Goal: Task Accomplishment & Management: Complete application form

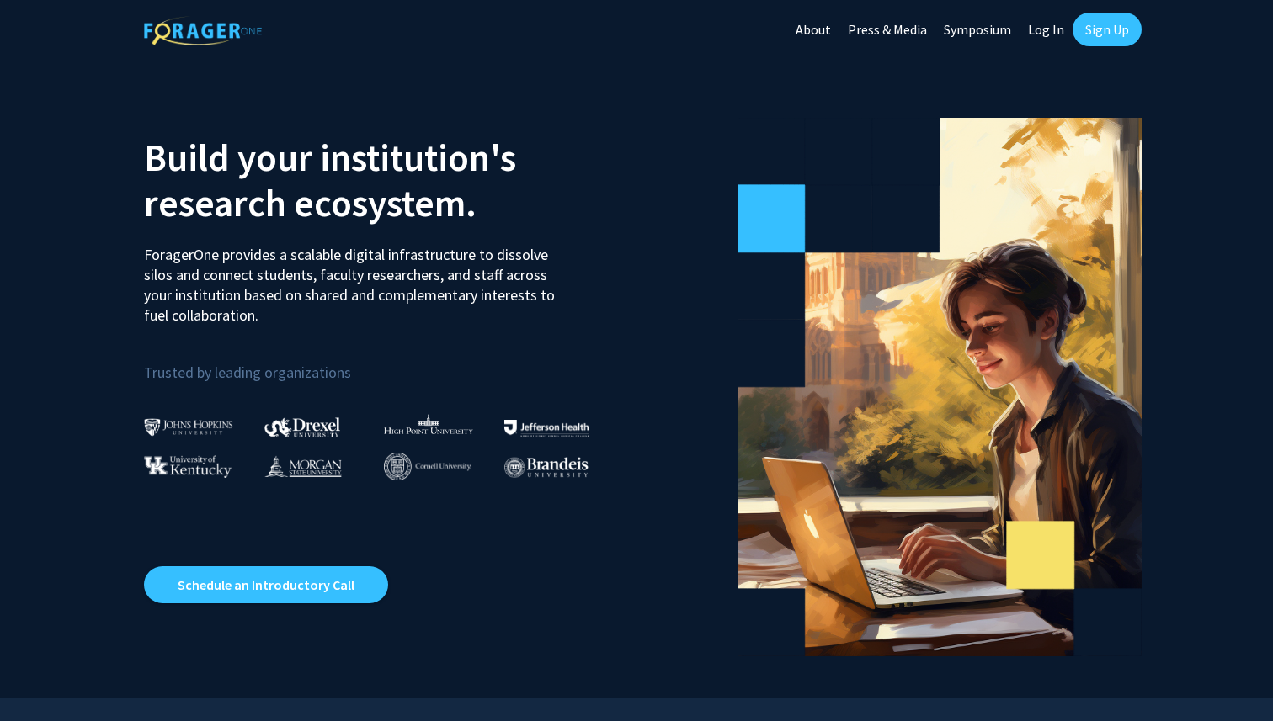
click at [1115, 24] on link "Sign Up" at bounding box center [1106, 30] width 69 height 34
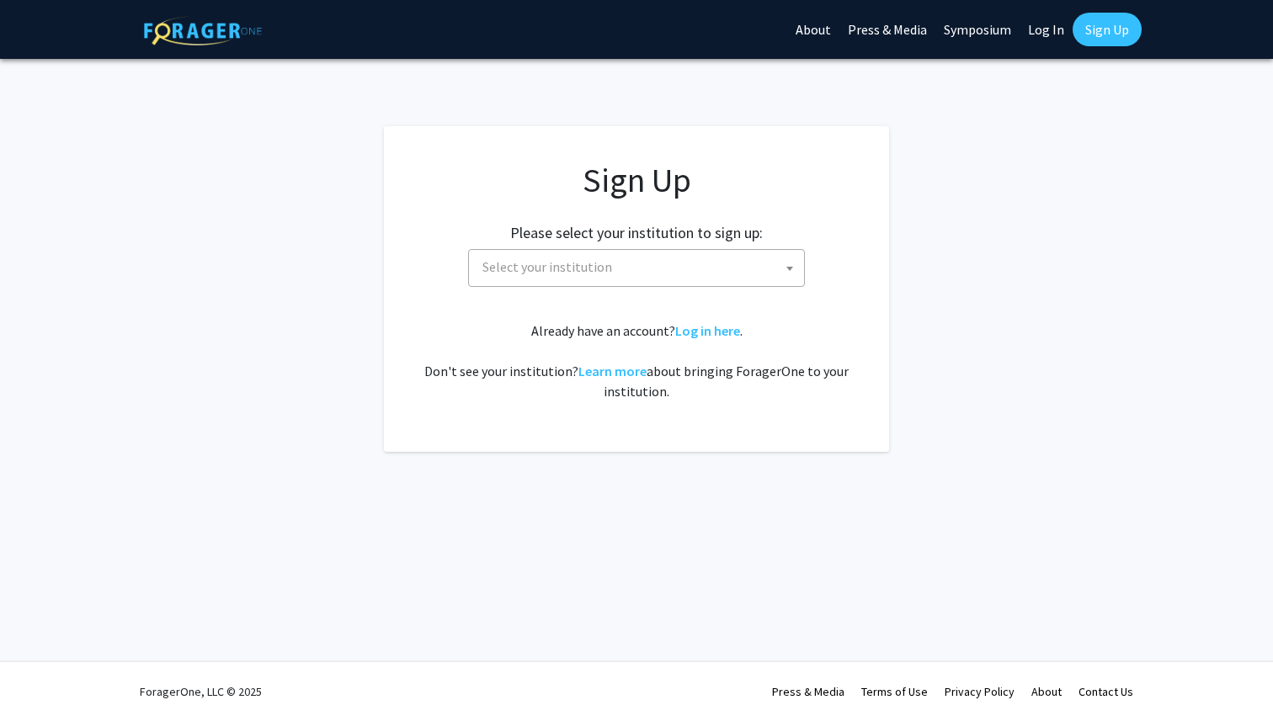
click at [602, 263] on span "Select your institution" at bounding box center [547, 266] width 130 height 17
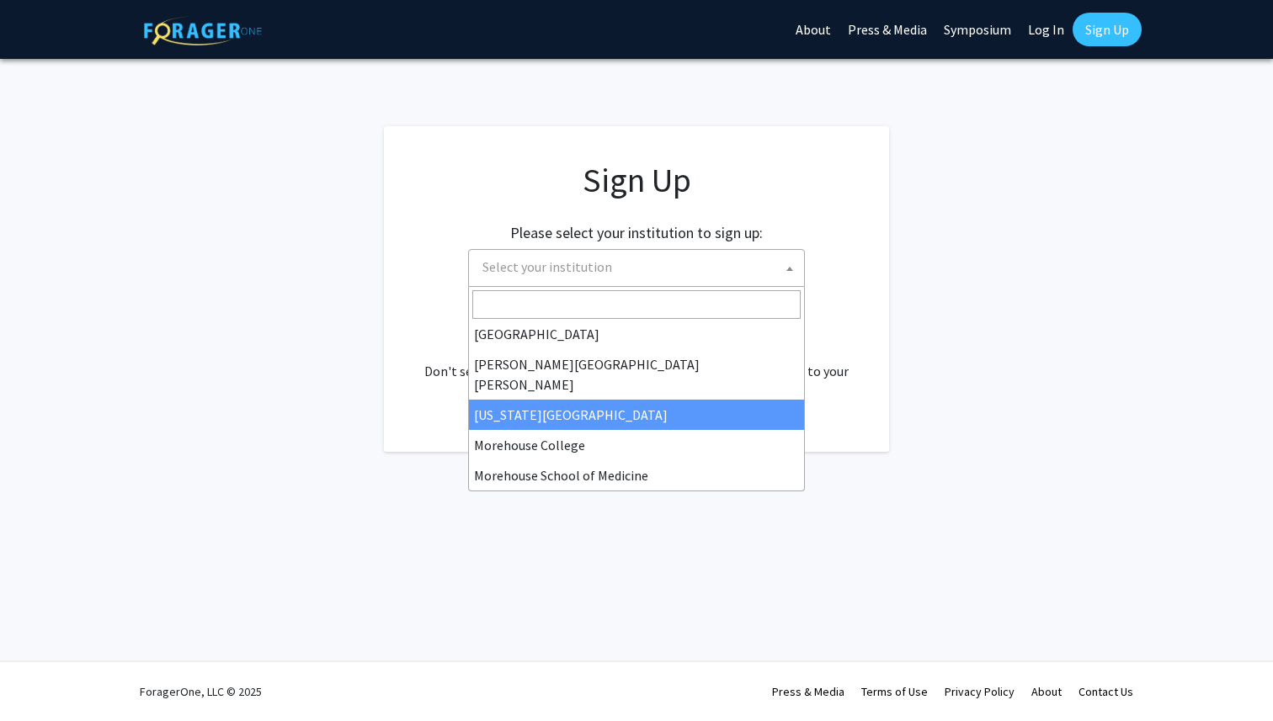
scroll to position [589, 0]
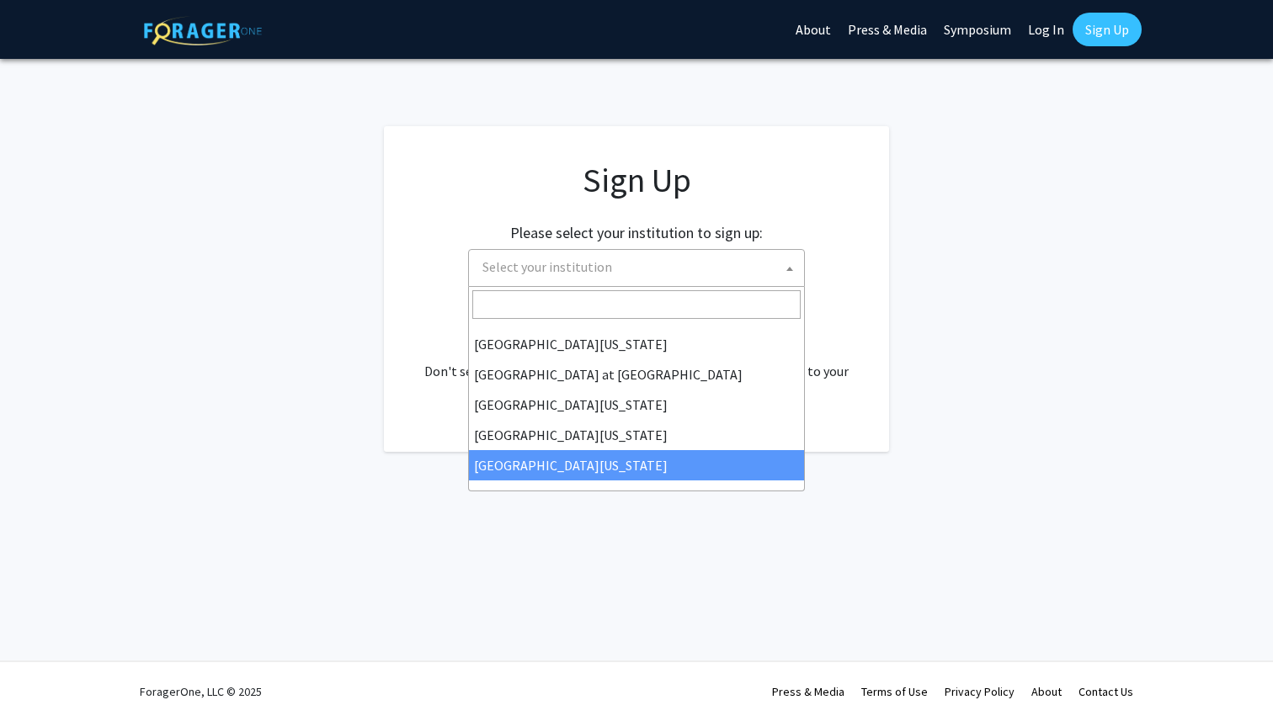
select select "33"
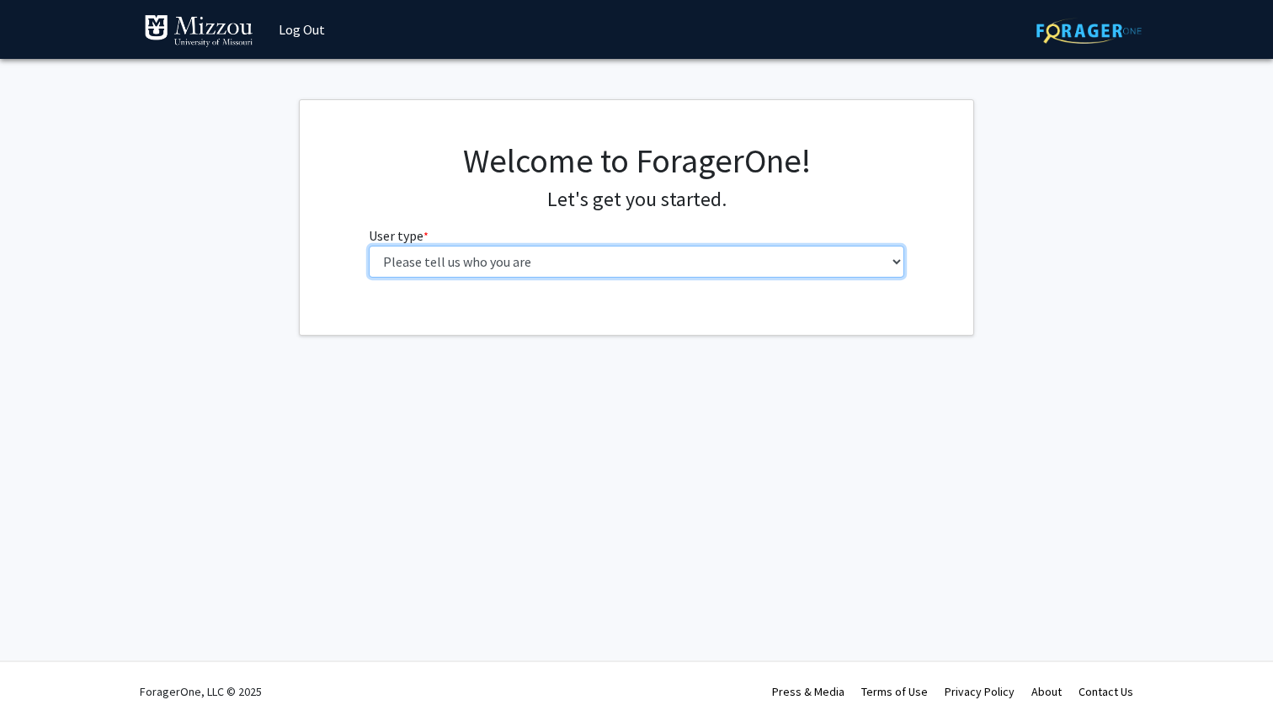
click at [664, 268] on select "Please tell us who you are Undergraduate Student Master's Student Doctoral Cand…" at bounding box center [637, 262] width 536 height 32
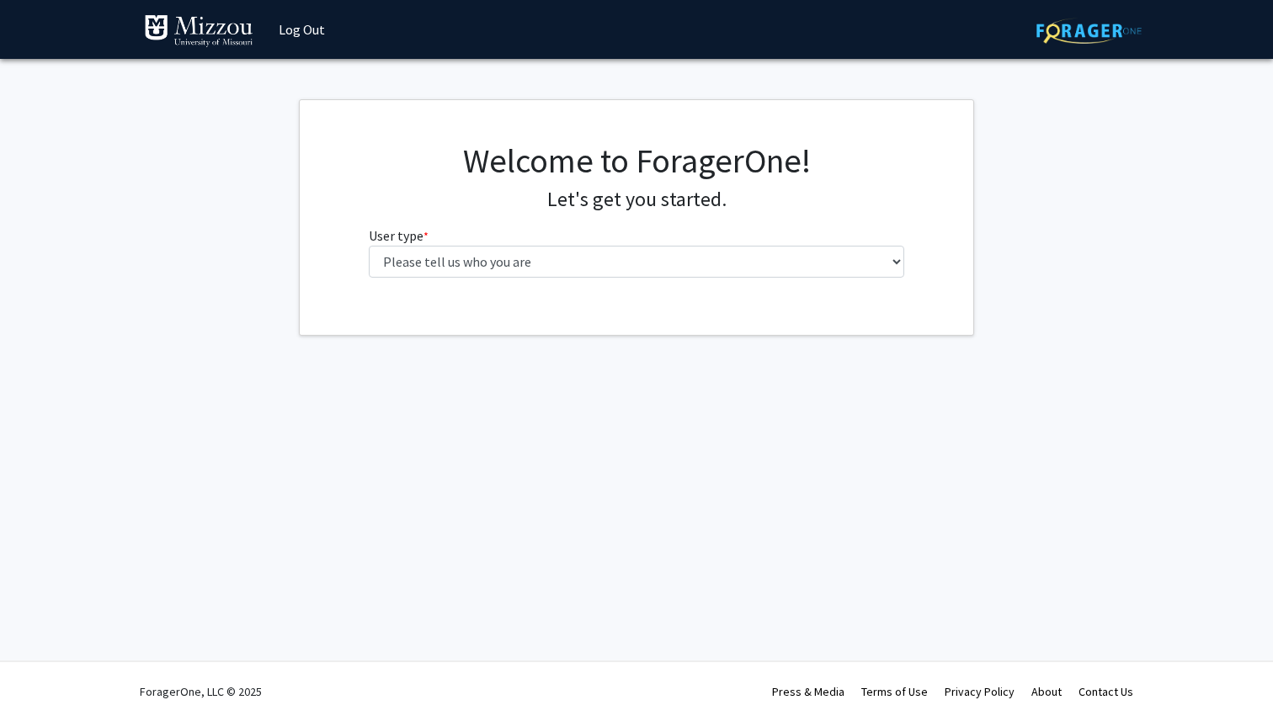
click at [724, 243] on fg-select "User type * required Please tell us who you are Undergraduate Student Master's …" at bounding box center [637, 252] width 536 height 52
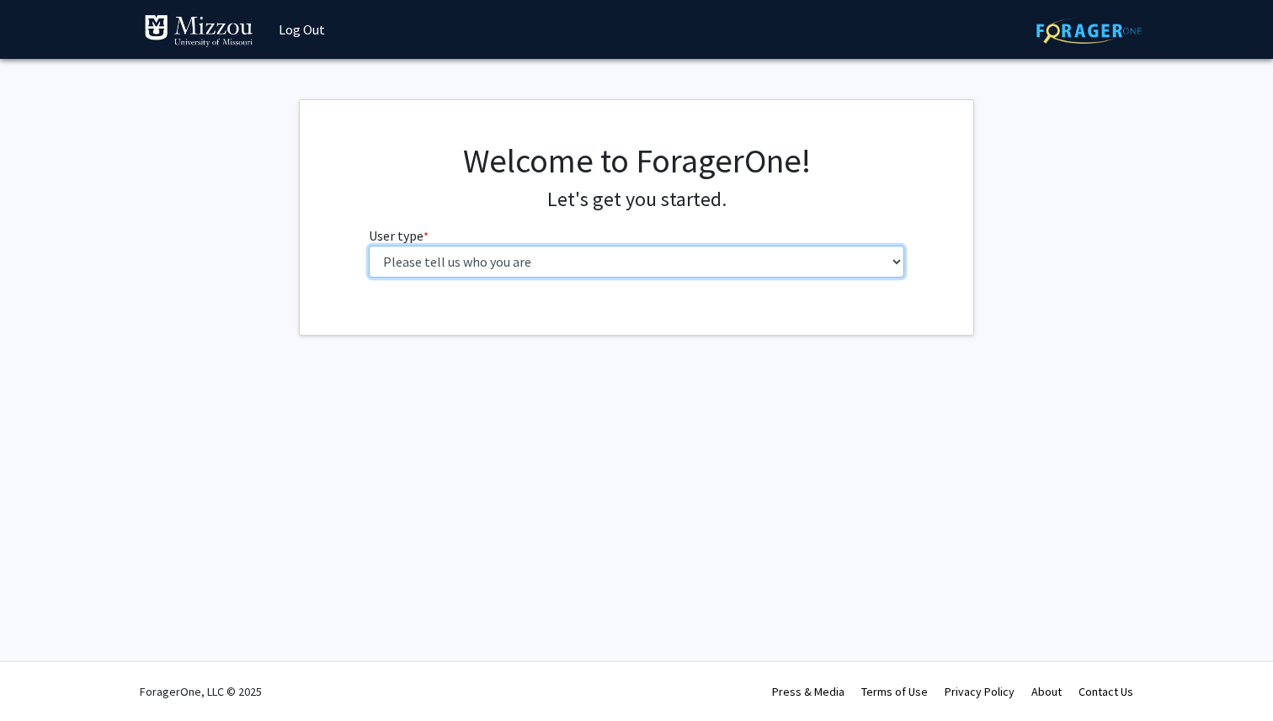
click at [708, 258] on select "Please tell us who you are Undergraduate Student Master's Student Doctoral Cand…" at bounding box center [637, 262] width 536 height 32
select select "1: undergrad"
click at [369, 246] on select "Please tell us who you are Undergraduate Student Master's Student Doctoral Cand…" at bounding box center [637, 262] width 536 height 32
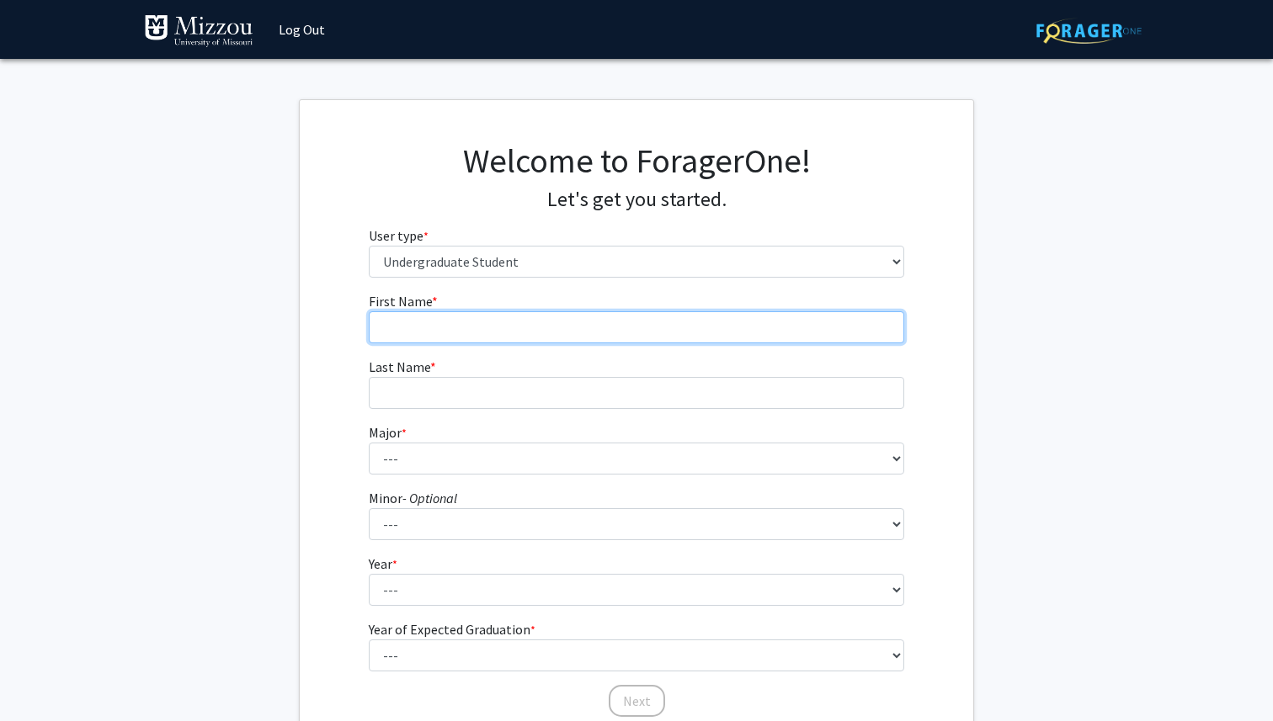
click at [659, 327] on input "First Name * required" at bounding box center [637, 327] width 536 height 32
type input "[PERSON_NAME]"
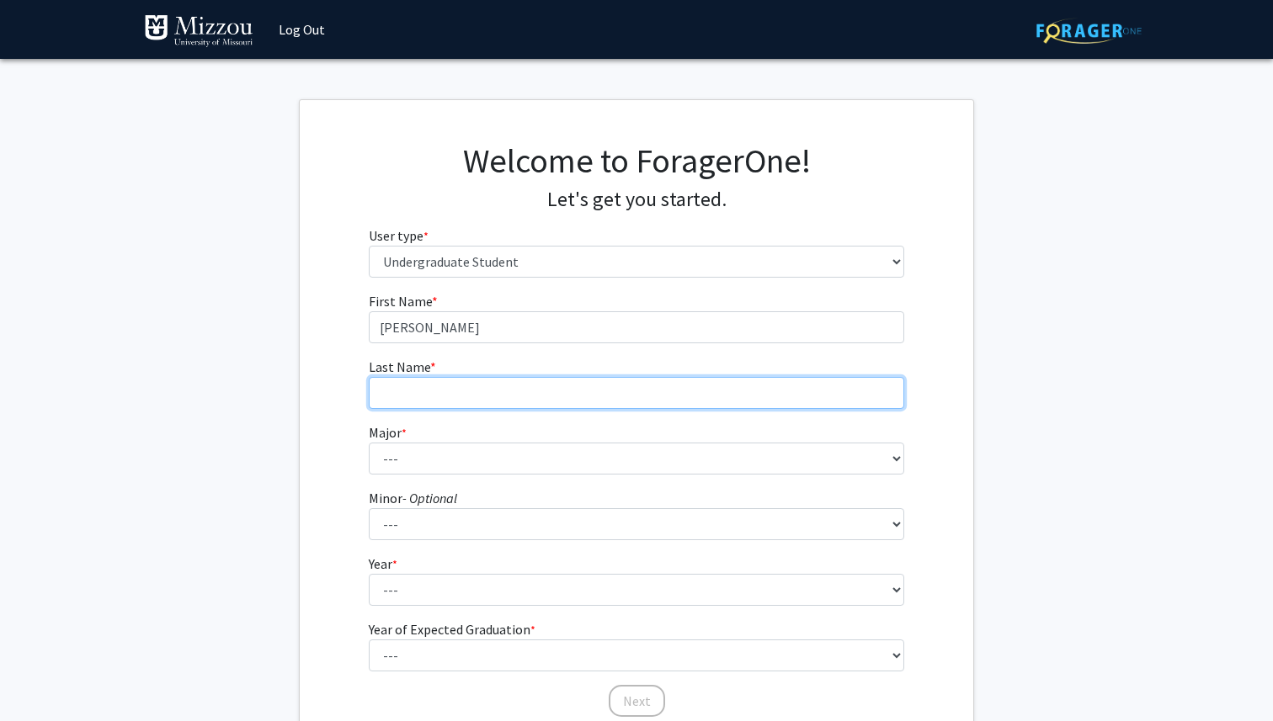
type input "[PERSON_NAME]"
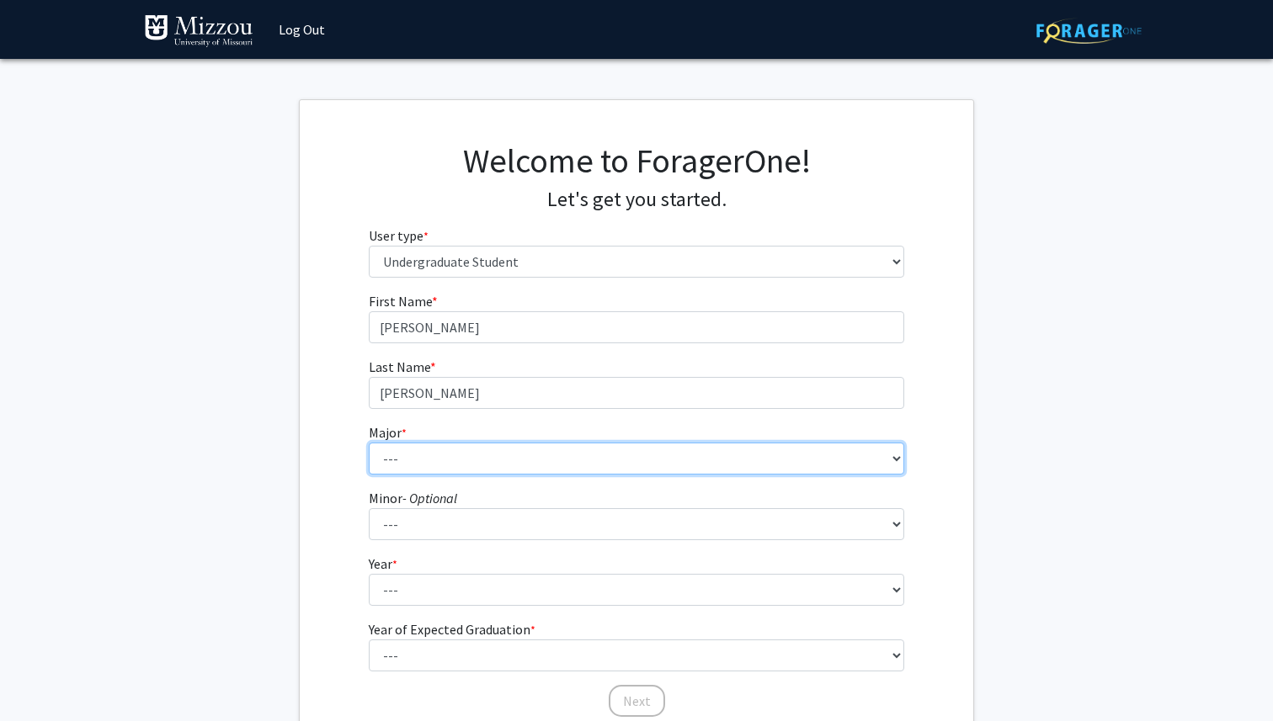
click at [459, 459] on select "--- Agribusiness Management Agricultural Education Agricultural Education: Comm…" at bounding box center [637, 459] width 536 height 32
select select "88: 2586"
click at [369, 443] on select "--- Agribusiness Management Agricultural Education Agricultural Education: Comm…" at bounding box center [637, 459] width 536 height 32
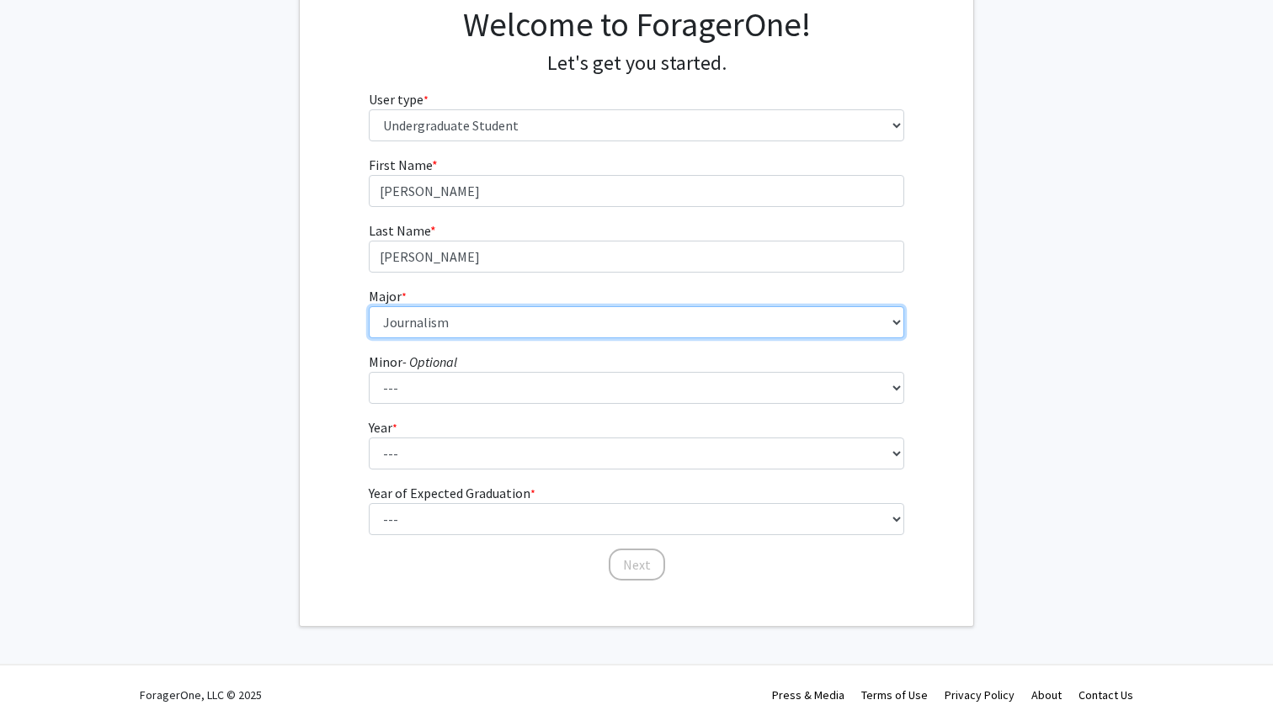
scroll to position [140, 0]
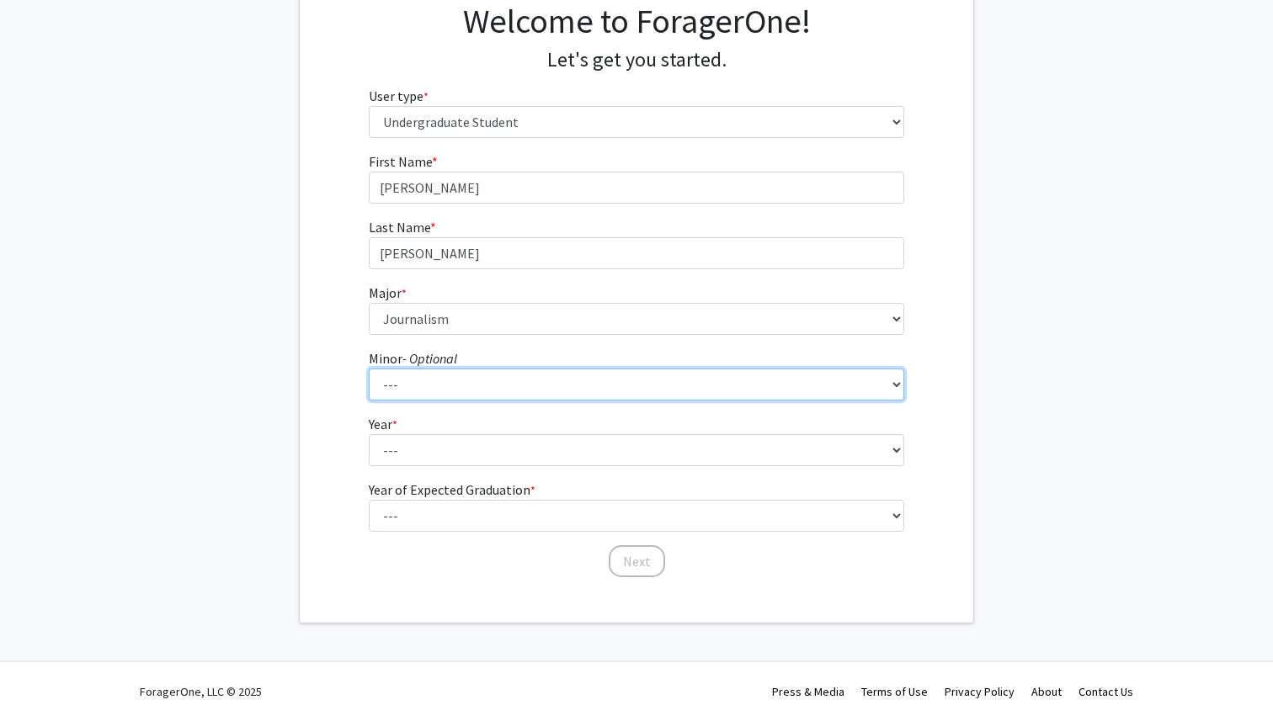
click at [484, 396] on select "--- Accountancy Aerospace Engineering Aerospace Studies Agribusiness Management…" at bounding box center [637, 385] width 536 height 32
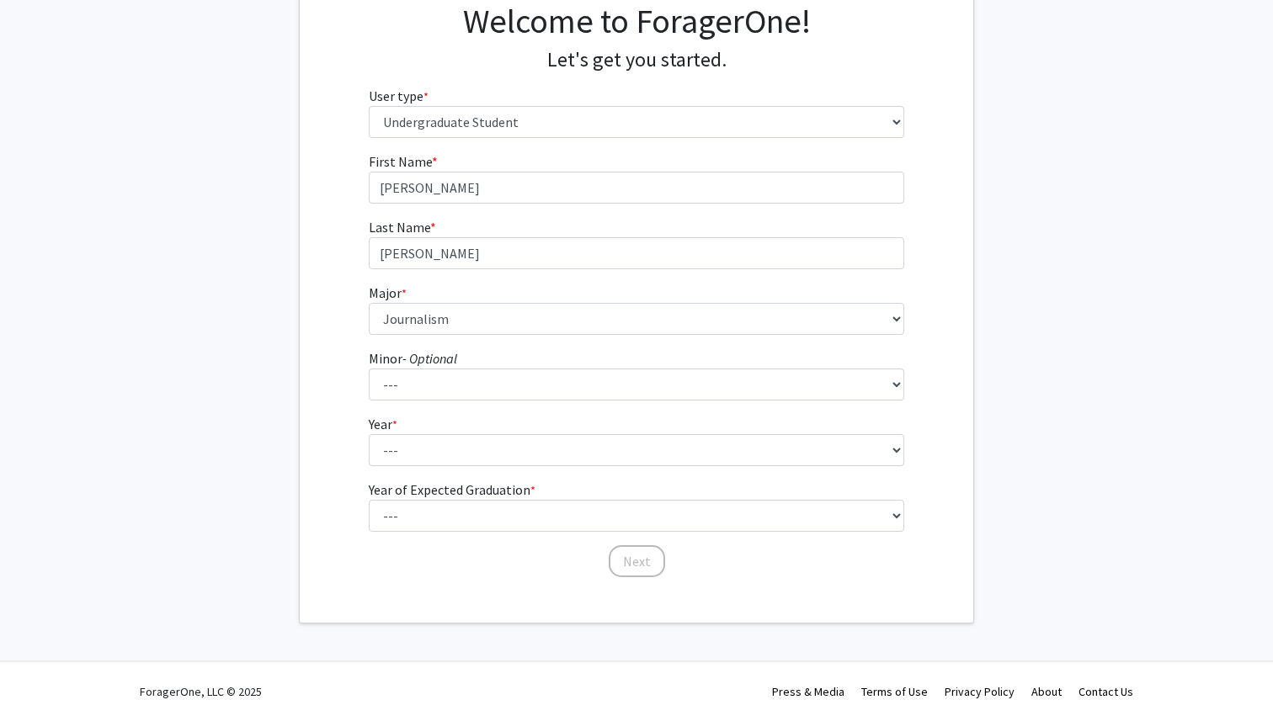
click at [423, 432] on fg-select "Year * required --- First-year Sophomore Junior Senior Postbaccalaureate Certif…" at bounding box center [637, 440] width 536 height 52
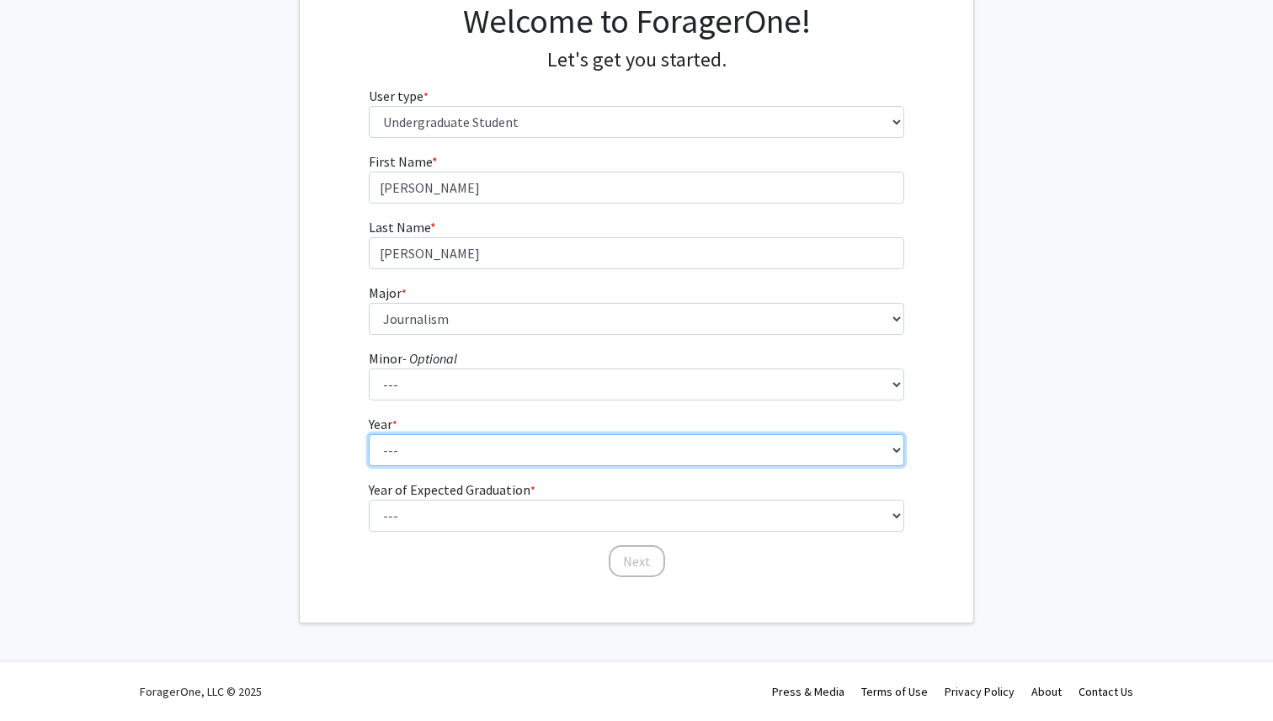
click at [426, 449] on select "--- First-year Sophomore Junior Senior Postbaccalaureate Certificate" at bounding box center [637, 450] width 536 height 32
select select "3: junior"
click at [369, 434] on select "--- First-year Sophomore Junior Senior Postbaccalaureate Certificate" at bounding box center [637, 450] width 536 height 32
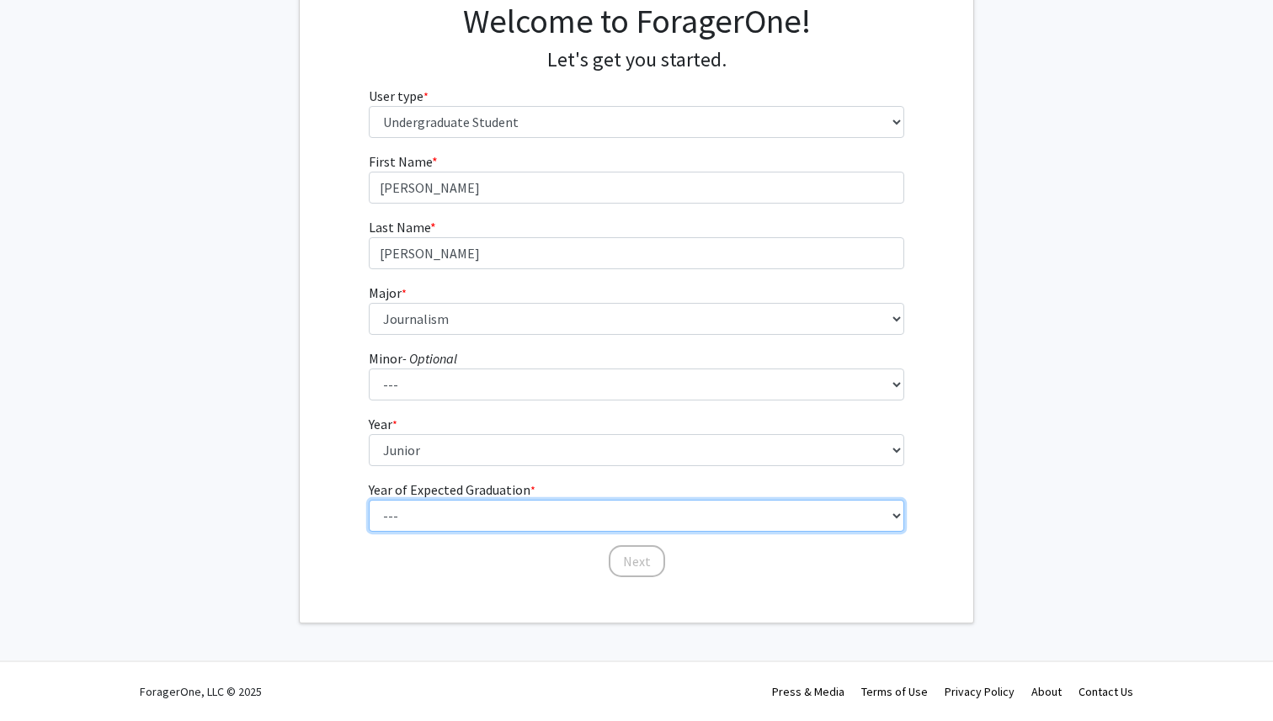
click at [440, 514] on select "--- 2025 2026 2027 2028 2029 2030 2031 2032 2033 2034" at bounding box center [637, 516] width 536 height 32
select select "3: 2027"
click at [369, 500] on select "--- 2025 2026 2027 2028 2029 2030 2031 2032 2033 2034" at bounding box center [637, 516] width 536 height 32
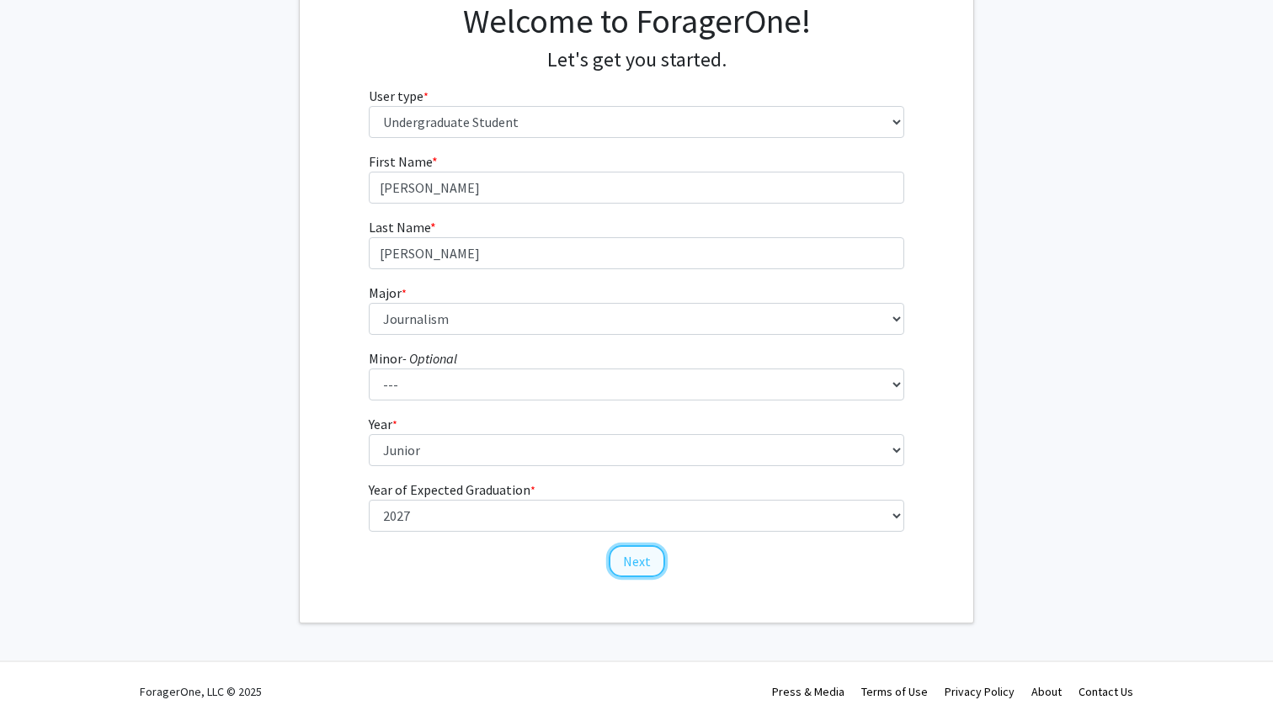
click at [646, 564] on button "Next" at bounding box center [636, 561] width 56 height 32
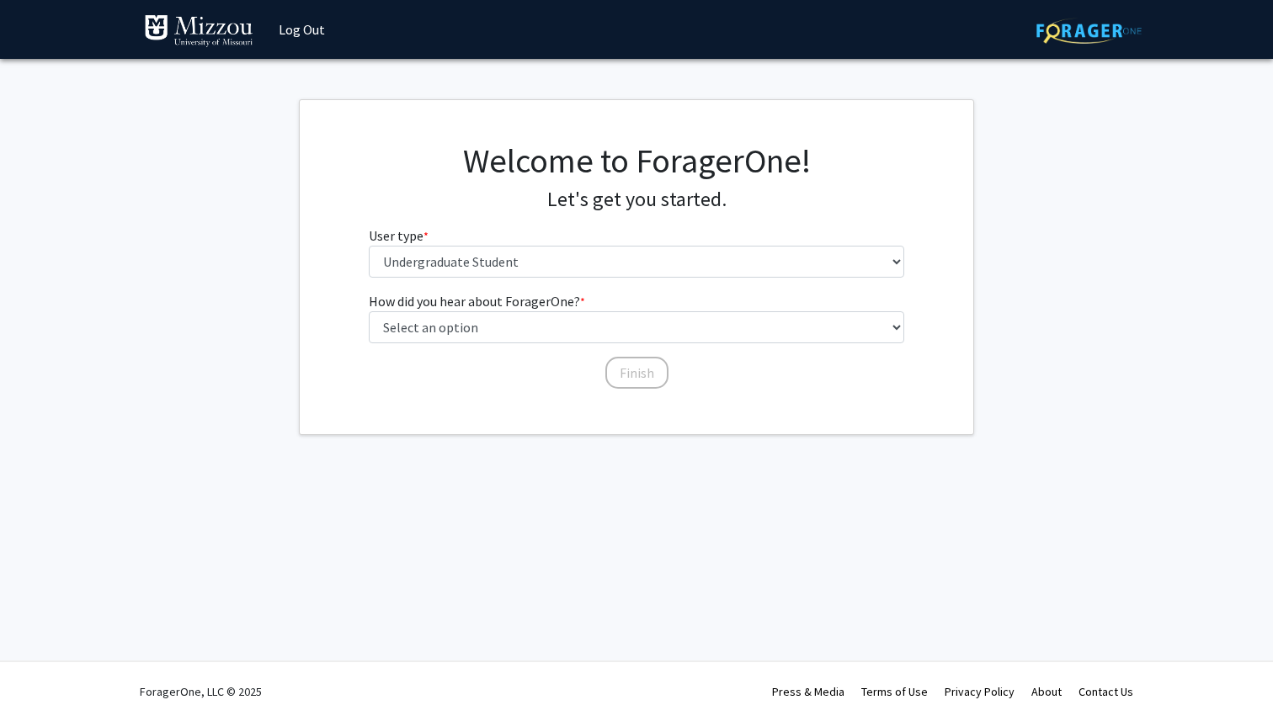
scroll to position [0, 0]
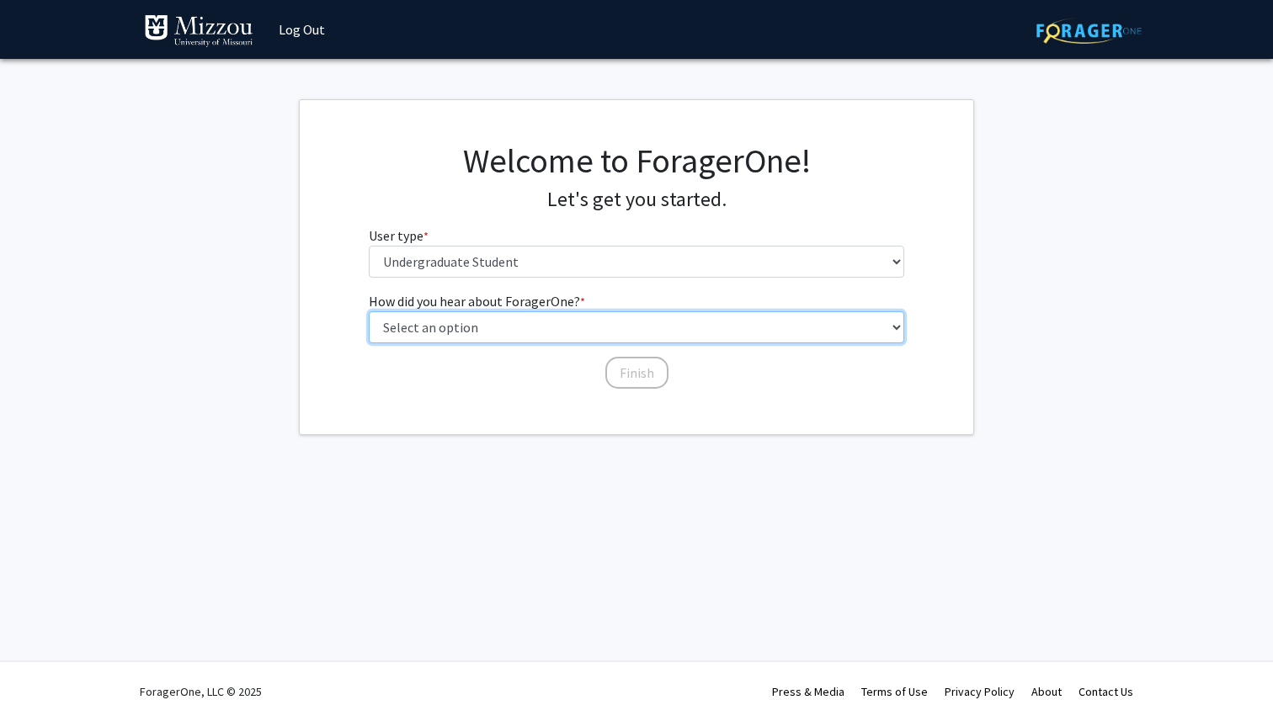
click at [641, 325] on select "Select an option Peer/student recommendation Faculty/staff recommendation Unive…" at bounding box center [637, 327] width 536 height 32
select select "2: faculty_recommendation"
click at [369, 311] on select "Select an option Peer/student recommendation Faculty/staff recommendation Unive…" at bounding box center [637, 327] width 536 height 32
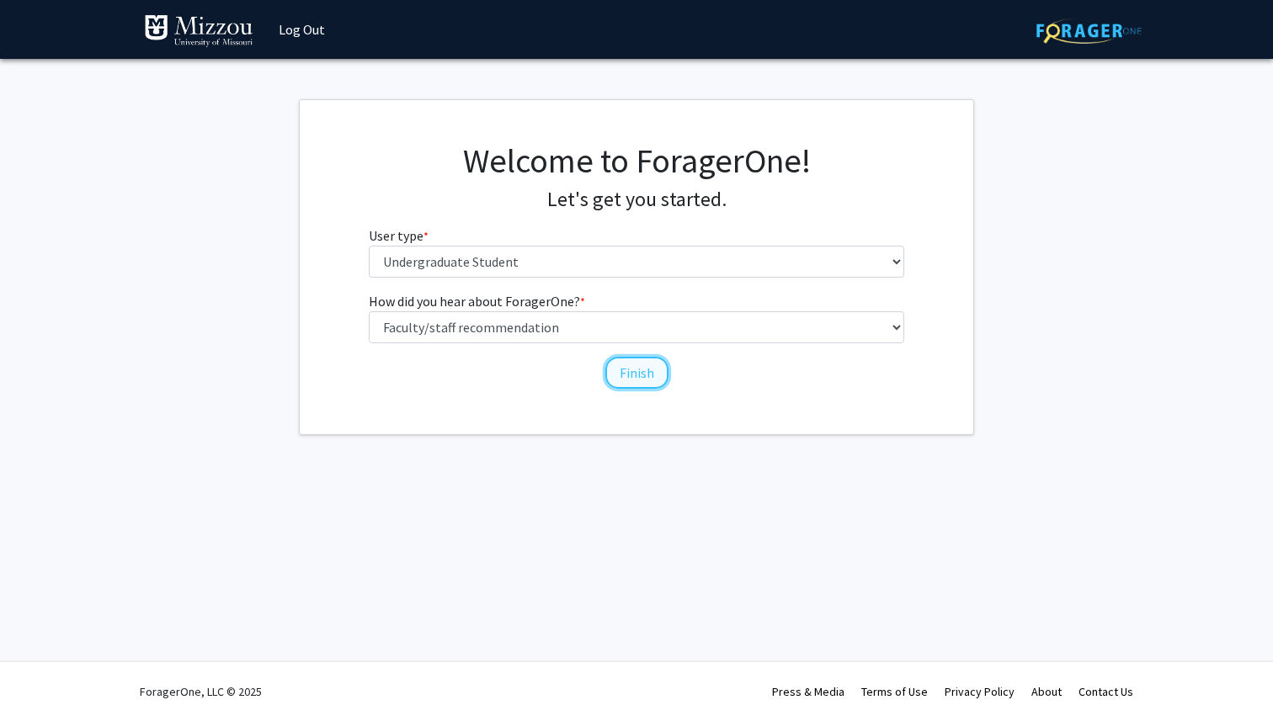
click at [621, 375] on button "Finish" at bounding box center [636, 373] width 63 height 32
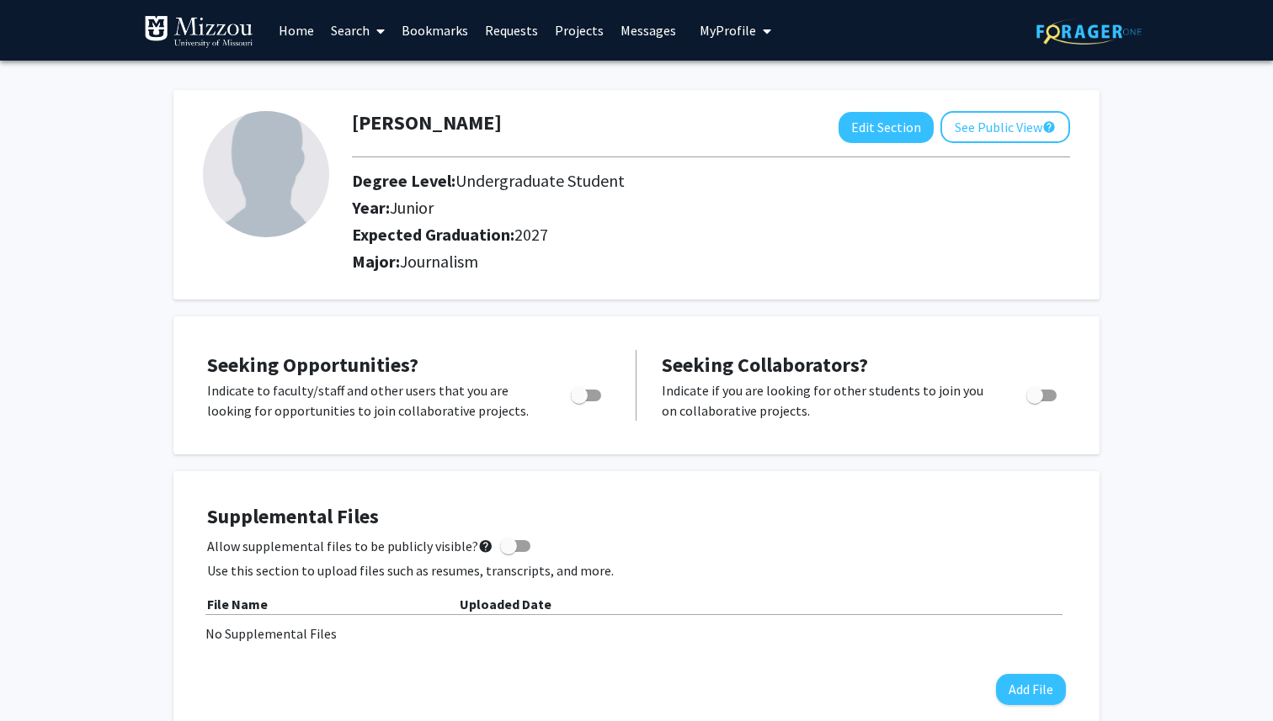
click at [293, 35] on link "Home" at bounding box center [296, 30] width 52 height 59
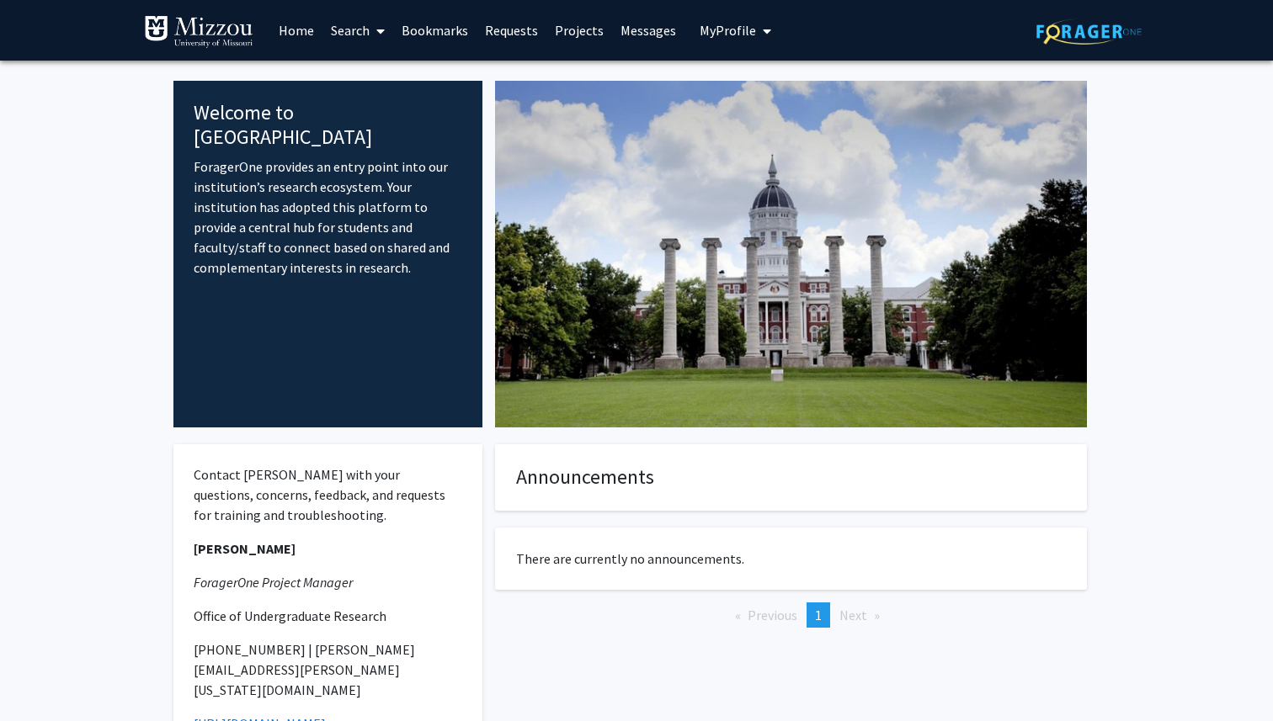
click at [372, 35] on span at bounding box center [376, 31] width 15 height 59
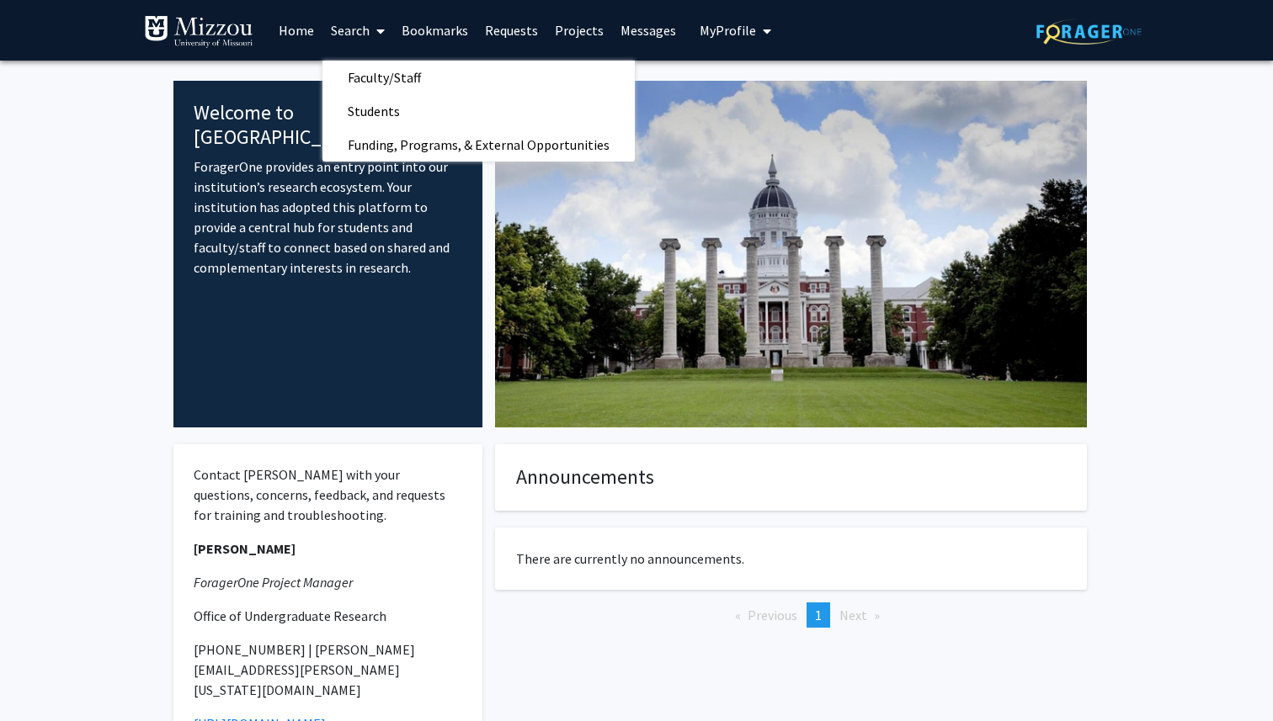
click at [574, 36] on link "Projects" at bounding box center [579, 30] width 66 height 59
